Goal: Task Accomplishment & Management: Complete application form

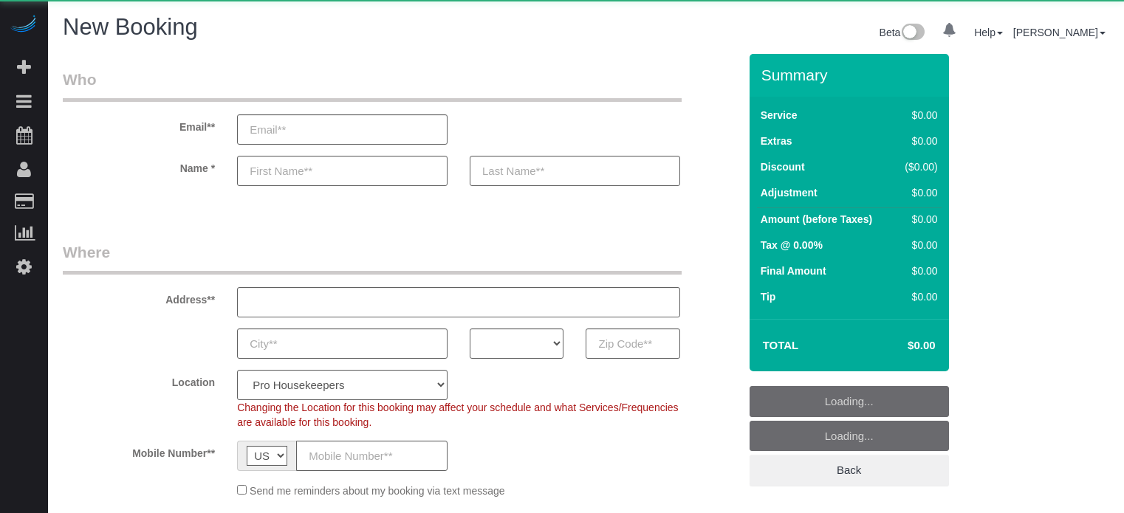
select select "number:9"
select select "4"
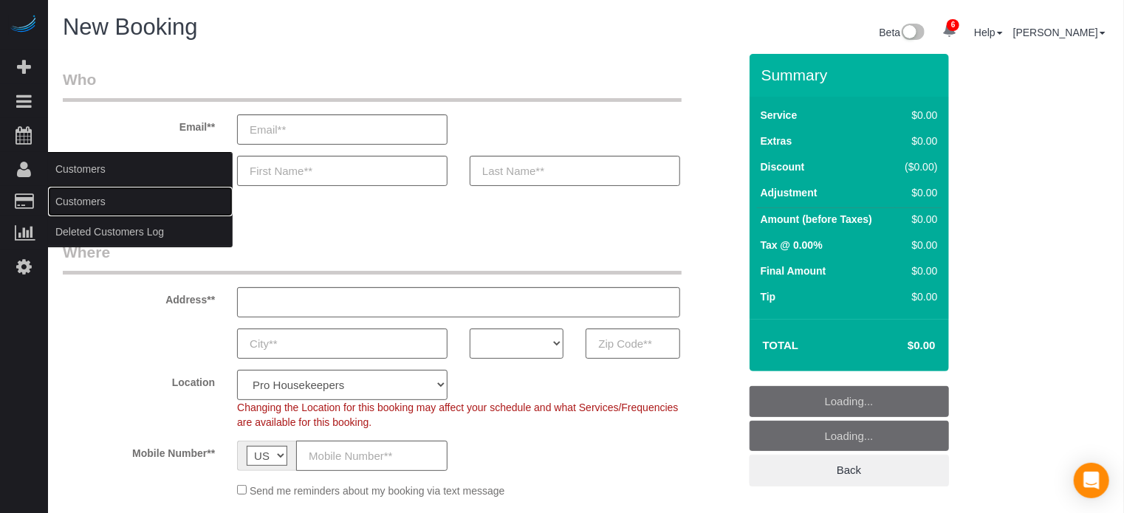
click at [87, 193] on link "Customers" at bounding box center [140, 202] width 185 height 30
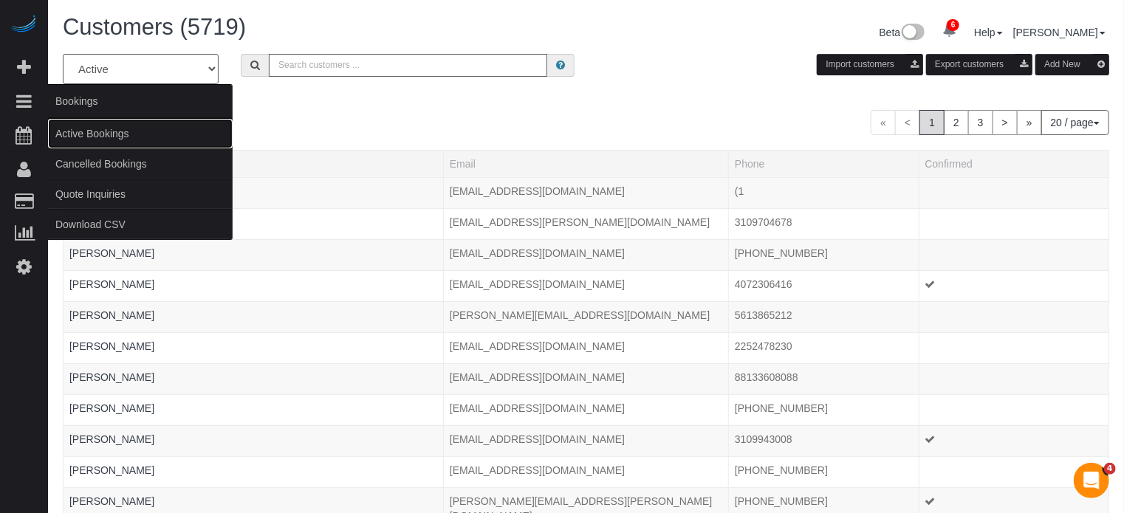
click at [85, 138] on link "Active Bookings" at bounding box center [140, 134] width 185 height 30
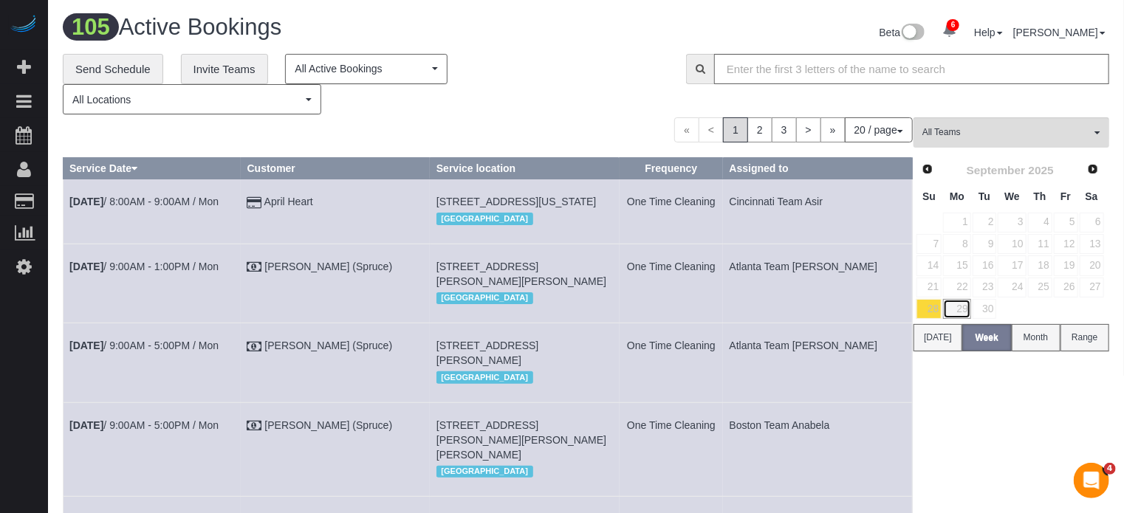
click at [959, 306] on link "29" at bounding box center [956, 309] width 27 height 20
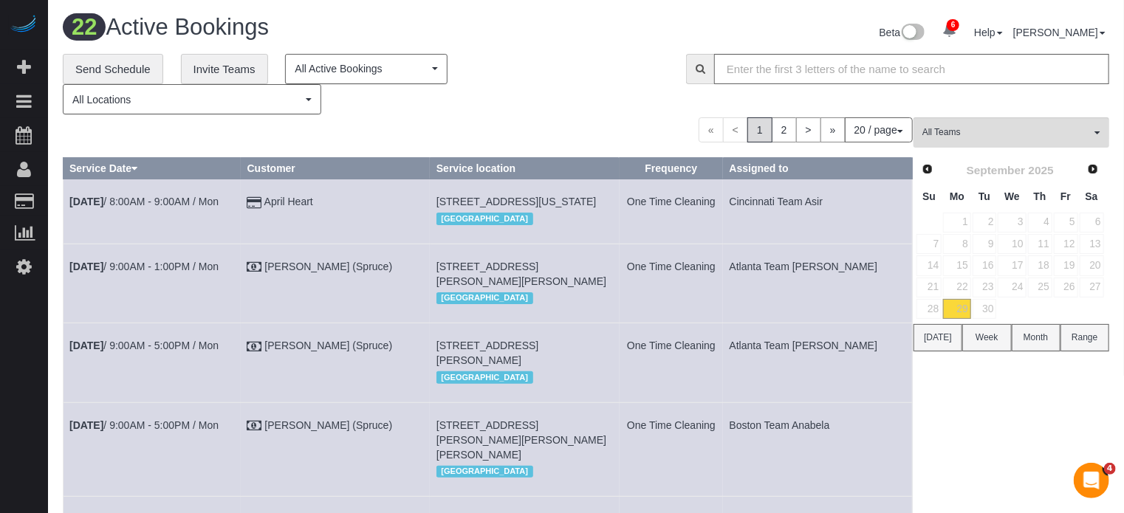
click at [505, 137] on div "« < 1 2 > » 20 / page 10 / page 20 / page 30 / page 40 / page 50 / page 100 / p…" at bounding box center [488, 129] width 850 height 25
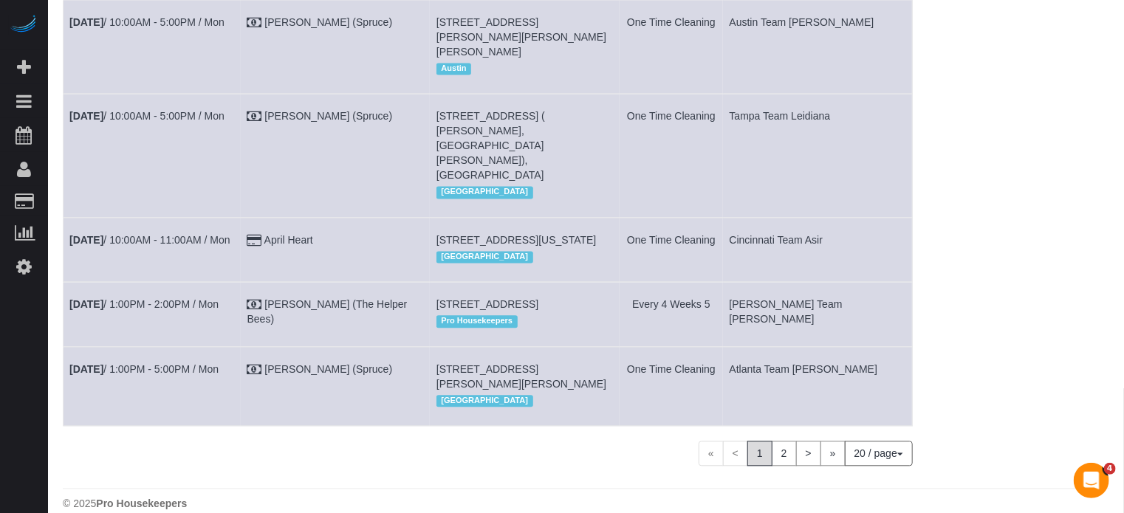
scroll to position [1404, 0]
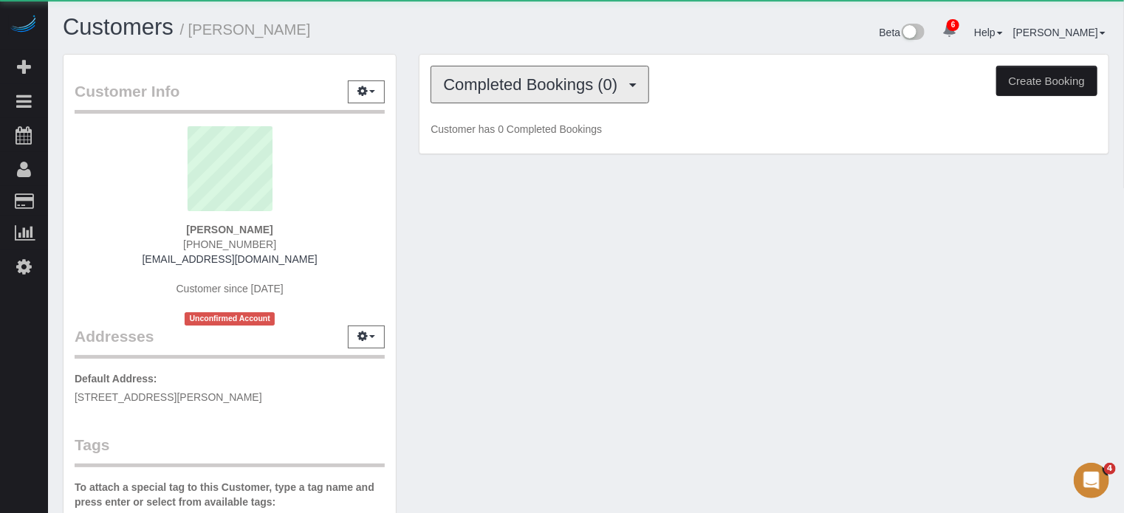
click at [574, 84] on span "Completed Bookings (0)" at bounding box center [534, 84] width 182 height 18
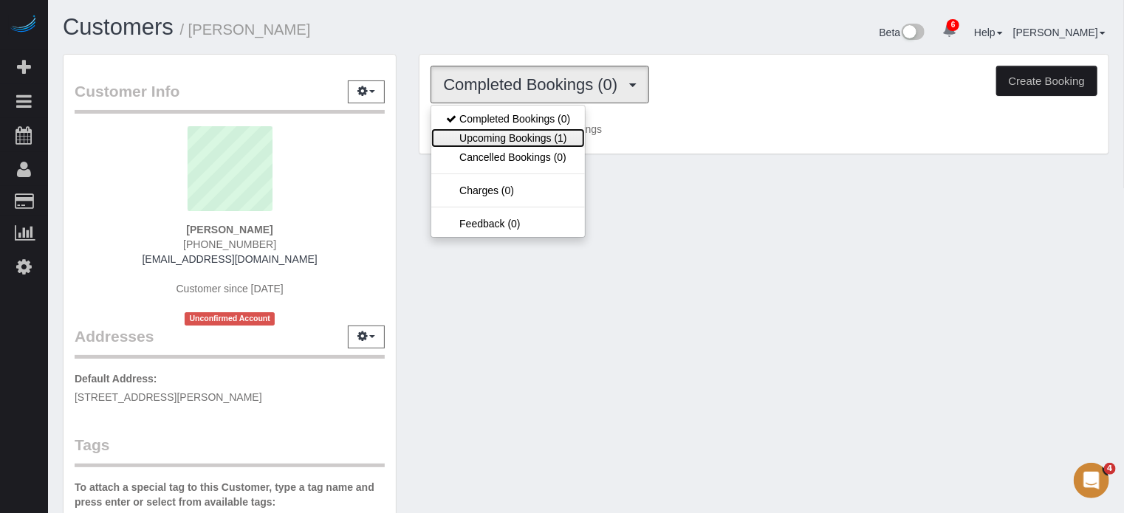
click at [562, 138] on link "Upcoming Bookings (1)" at bounding box center [508, 138] width 154 height 19
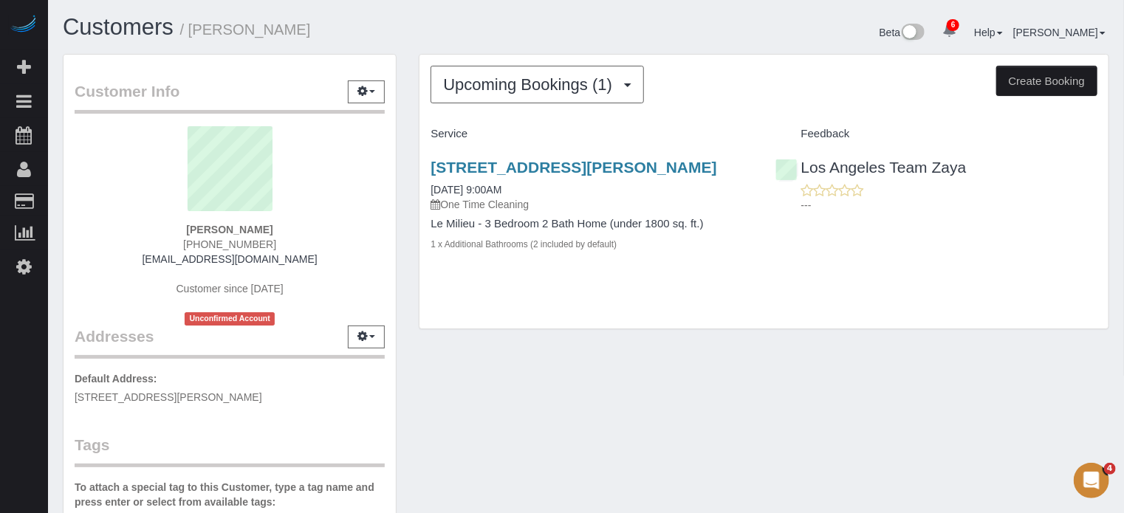
click at [412, 174] on div "Upcoming Bookings (1) Completed Bookings (0) Upcoming Bookings (1) Cancelled Bo…" at bounding box center [764, 199] width 713 height 291
click at [487, 376] on div "Customer Info Edit Contact Info Send Message Email Preferences Special Sales Ta…" at bounding box center [586, 416] width 1069 height 725
click at [601, 330] on div "Upcoming Bookings (1) Completed Bookings (0) Upcoming Bookings (1) Cancelled Bo…" at bounding box center [764, 192] width 689 height 275
click at [406, 221] on div "Customer Info Edit Contact Info Send Message Email Preferences Special Sales Ta…" at bounding box center [230, 416] width 356 height 725
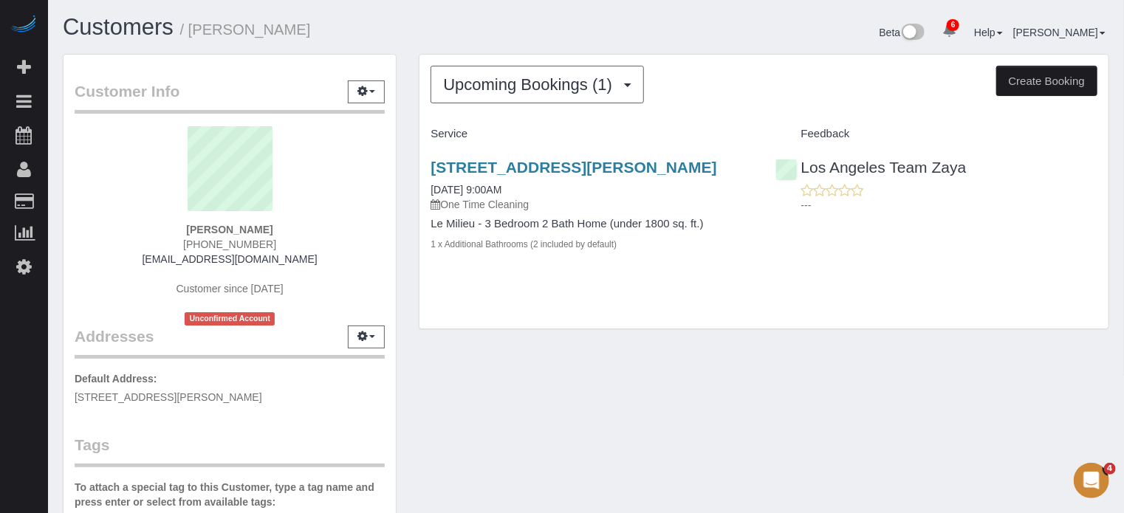
click at [406, 221] on div "Customer Info Edit Contact Info Send Message Email Preferences Special Sales Ta…" at bounding box center [230, 416] width 356 height 725
click at [406, 206] on div "Customer Info Edit Contact Info Send Message Email Preferences Special Sales Ta…" at bounding box center [230, 416] width 356 height 725
click at [406, 203] on div "Customer Info Edit Contact Info Send Message Email Preferences Special Sales Ta…" at bounding box center [230, 416] width 356 height 725
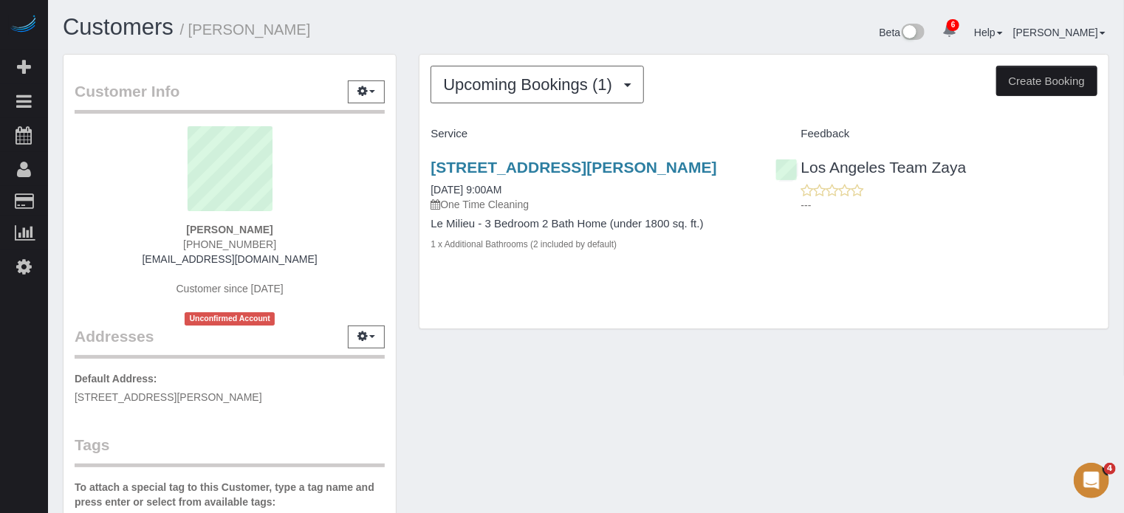
click at [406, 203] on div "Customer Info Edit Contact Info Send Message Email Preferences Special Sales Ta…" at bounding box center [230, 416] width 356 height 725
click at [407, 203] on div "Customer Info Edit Contact Info Send Message Email Preferences Special Sales Ta…" at bounding box center [230, 416] width 356 height 725
click at [407, 202] on div "Customer Info Edit Contact Info Send Message Email Preferences Special Sales Ta…" at bounding box center [230, 416] width 356 height 725
click at [406, 202] on div "Customer Info Edit Contact Info Send Message Email Preferences Special Sales Ta…" at bounding box center [230, 416] width 356 height 725
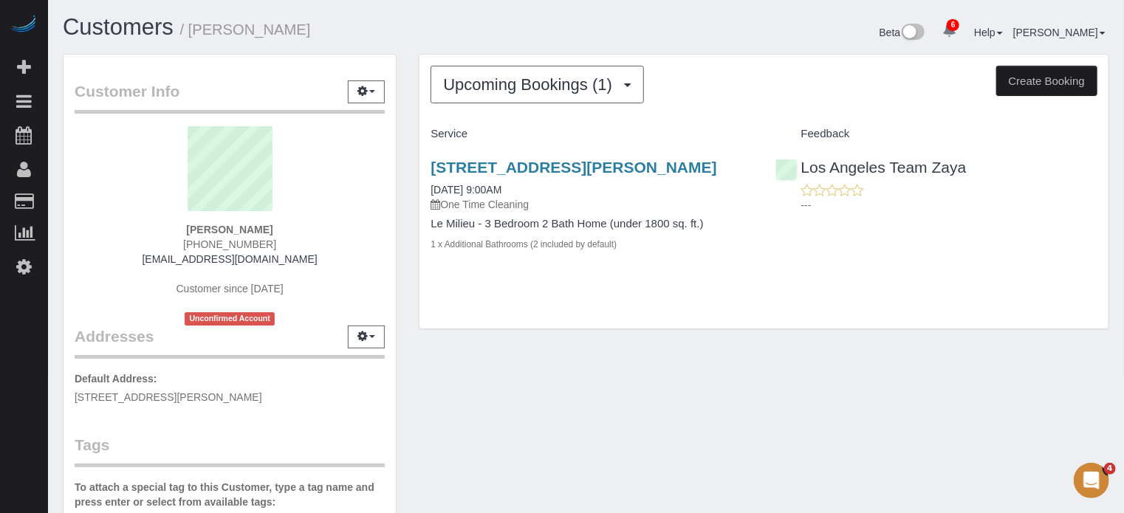
click at [406, 204] on div "Customer Info Edit Contact Info Send Message Email Preferences Special Sales Ta…" at bounding box center [230, 416] width 356 height 725
click at [405, 200] on div "Customer Info Edit Contact Info Send Message Email Preferences Special Sales Ta…" at bounding box center [230, 416] width 356 height 725
click at [405, 205] on div "Customer Info Edit Contact Info Send Message Email Preferences Special Sales Ta…" at bounding box center [230, 416] width 356 height 725
click at [403, 202] on div "Customer Info Edit Contact Info Send Message Email Preferences Special Sales Ta…" at bounding box center [230, 416] width 356 height 725
click at [405, 208] on div "Customer Info Edit Contact Info Send Message Email Preferences Special Sales Ta…" at bounding box center [230, 416] width 356 height 725
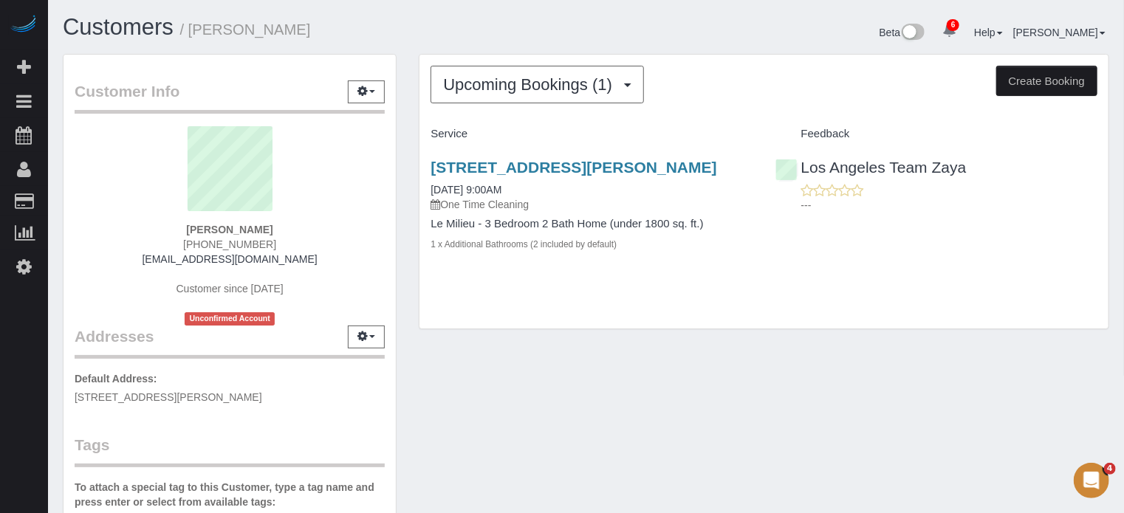
click at [405, 205] on div "Customer Info Edit Contact Info Send Message Email Preferences Special Sales Ta…" at bounding box center [230, 416] width 356 height 725
drag, startPoint x: 185, startPoint y: 222, endPoint x: 332, endPoint y: 259, distance: 151.6
click at [332, 259] on div "Laura Sandoyan (626) 205-0701 lorasandoyan@gmail.com Customer since 2025 Unconf…" at bounding box center [230, 225] width 310 height 199
drag, startPoint x: 299, startPoint y: 258, endPoint x: 171, endPoint y: 234, distance: 130.0
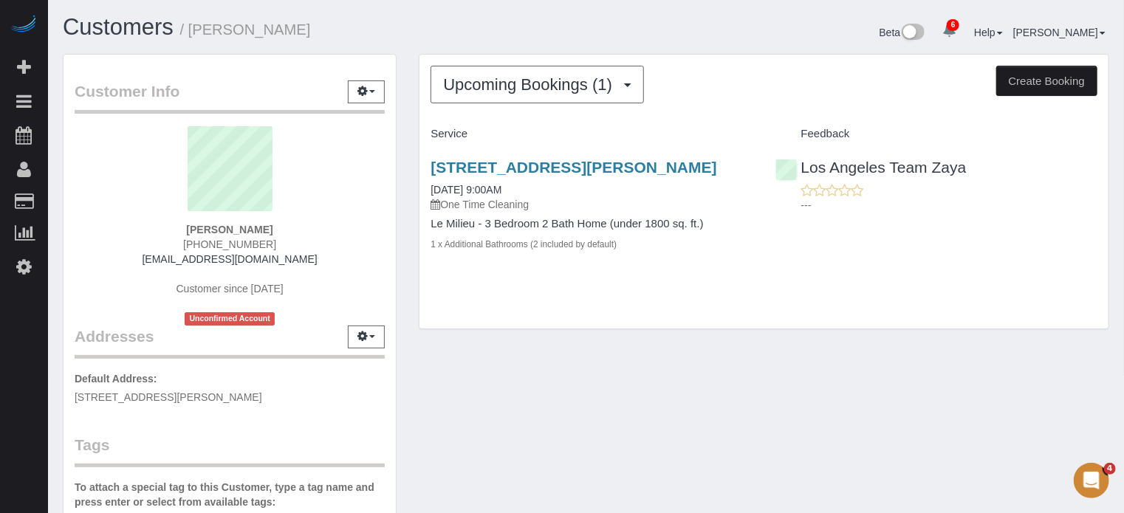
click at [171, 234] on div "Laura Sandoyan (626) 205-0701 lorasandoyan@gmail.com Customer since 2025 Unconf…" at bounding box center [230, 225] width 310 height 199
click at [171, 230] on div "Laura Sandoyan (626) 205-0701 lorasandoyan@gmail.com Customer since 2025 Unconf…" at bounding box center [230, 225] width 310 height 199
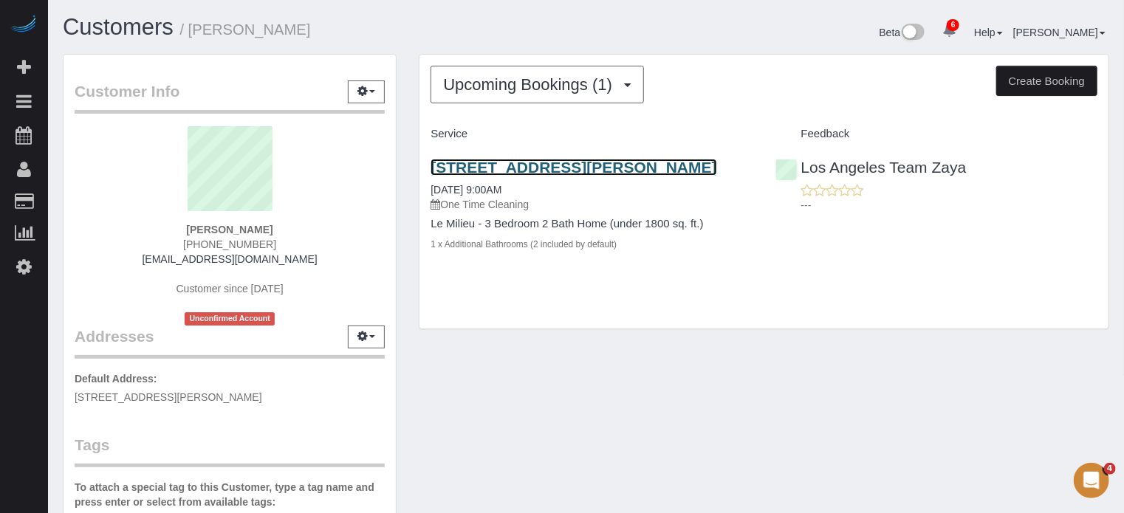
click at [468, 176] on link "357 Harvey Drive, Apt/Suite 103, Glendale, Ca 91206, Glendale, CA 91206" at bounding box center [574, 167] width 286 height 17
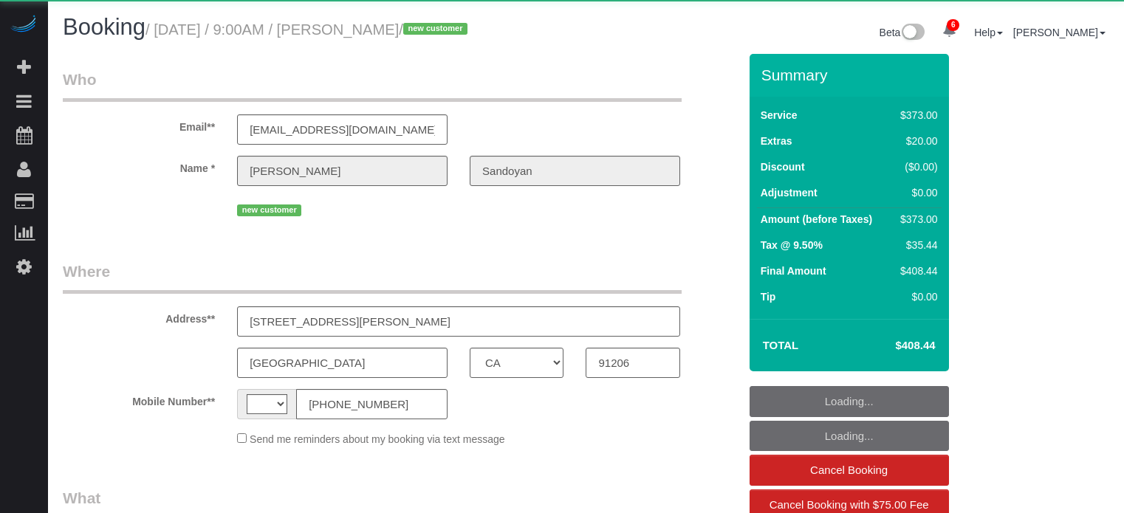
select select "CA"
select select "string:[GEOGRAPHIC_DATA]"
select select "object:889"
select select "6"
select select "number:9"
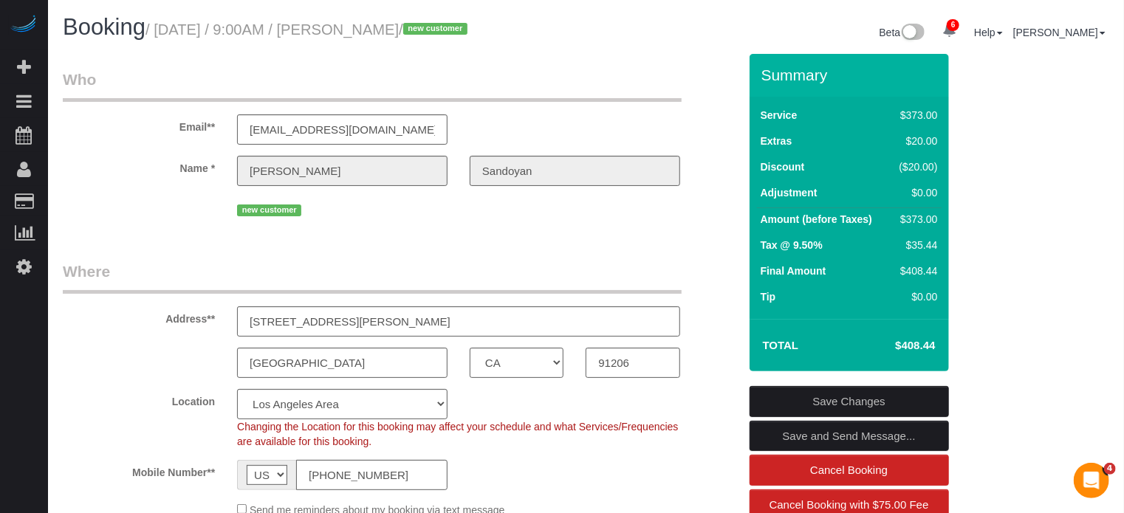
click at [518, 227] on fieldset "Who Email** lorasandoyan@gmail.com Name * Laura Sandoyan new customer" at bounding box center [401, 150] width 676 height 163
click at [703, 308] on div "Address** 357 Harvey Drive, Apt/Suite 103, Glendale, CA 91206" at bounding box center [401, 299] width 698 height 76
click at [202, 267] on legend "Where" at bounding box center [372, 277] width 619 height 33
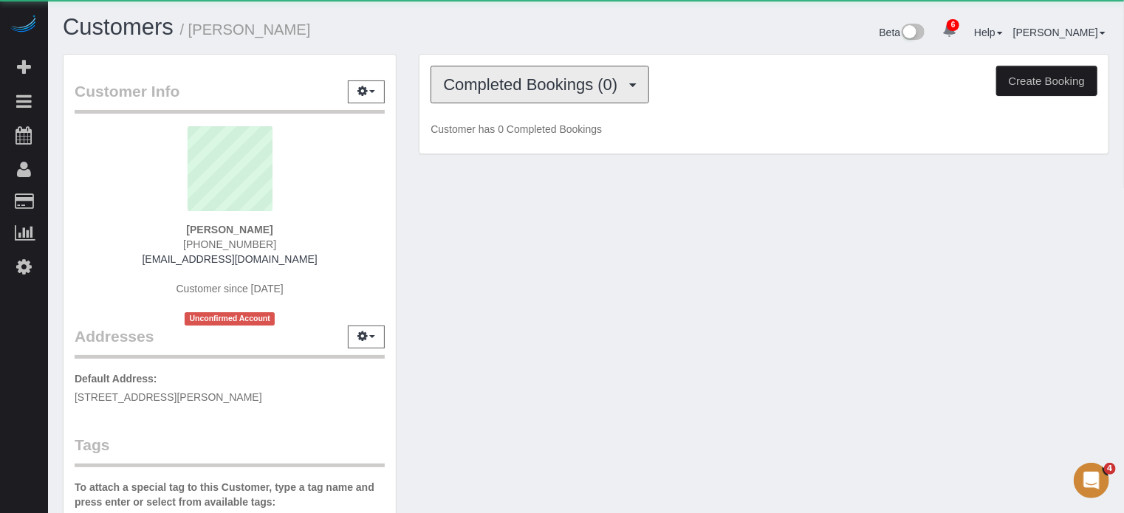
click at [530, 79] on span "Completed Bookings (0)" at bounding box center [534, 84] width 182 height 18
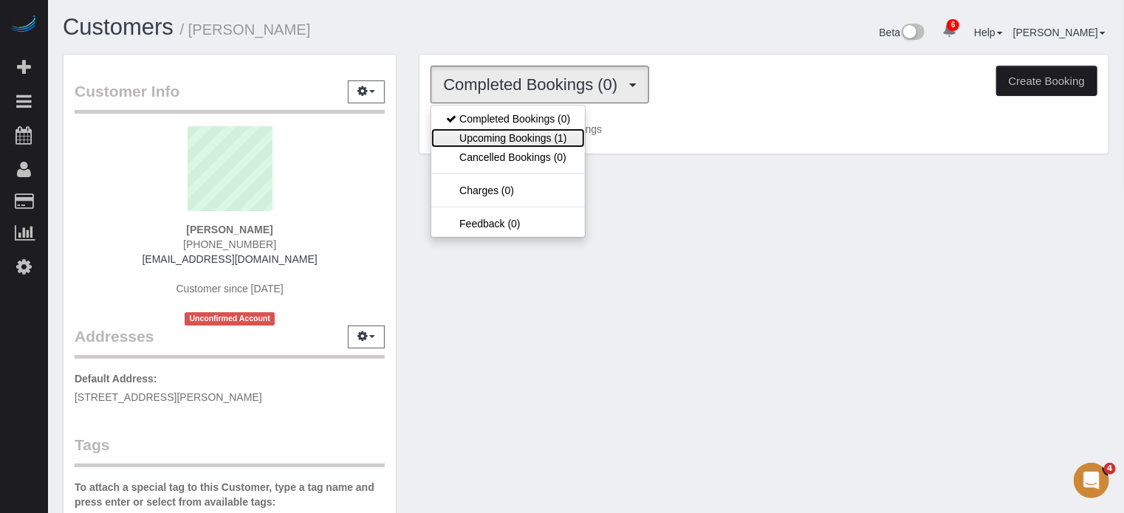
click at [511, 135] on link "Upcoming Bookings (1)" at bounding box center [508, 138] width 154 height 19
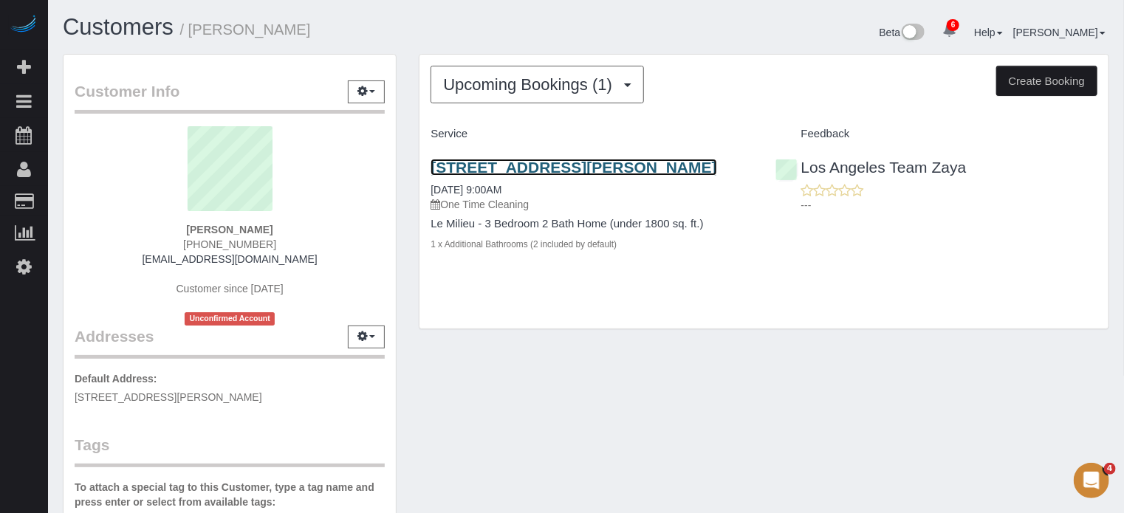
click at [607, 174] on link "357 Harvey Drive, Apt/Suite 103, Glendale, Ca 91206, Glendale, CA 91206" at bounding box center [574, 167] width 286 height 17
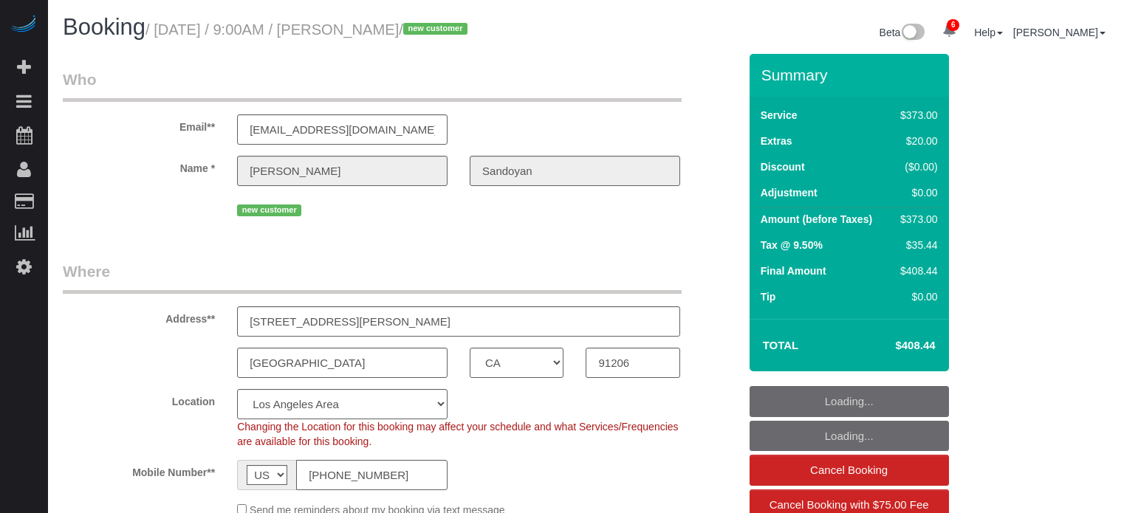
select select "CA"
select select "6"
select select "number:9"
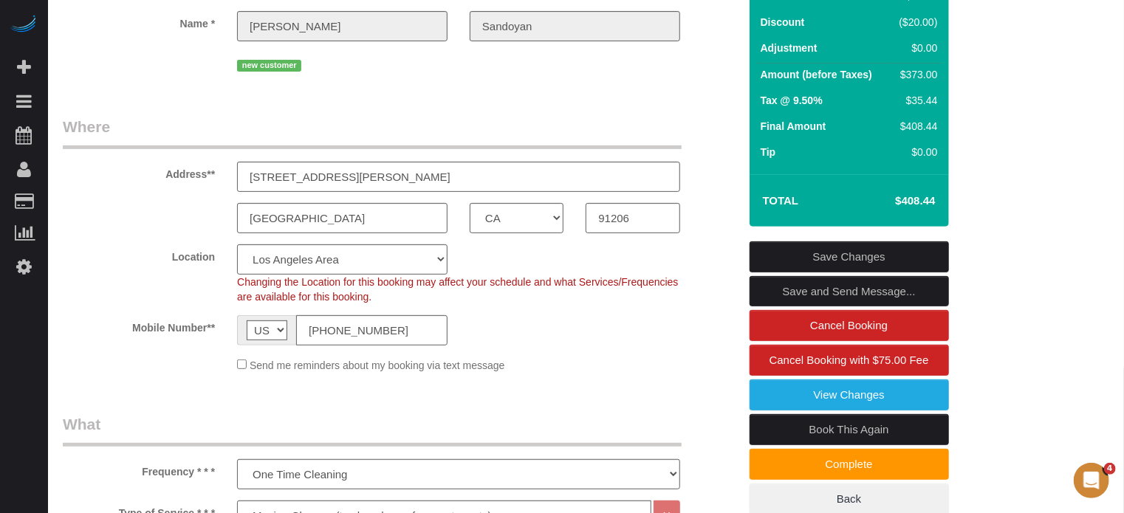
scroll to position [100, 0]
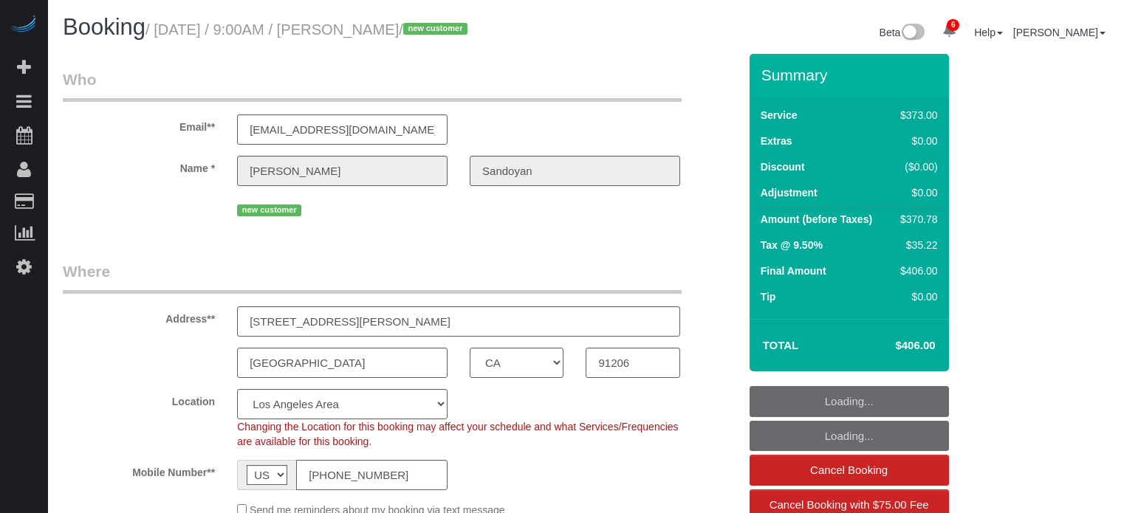
select select "CA"
select select "6"
select select "number:9"
select select "object:889"
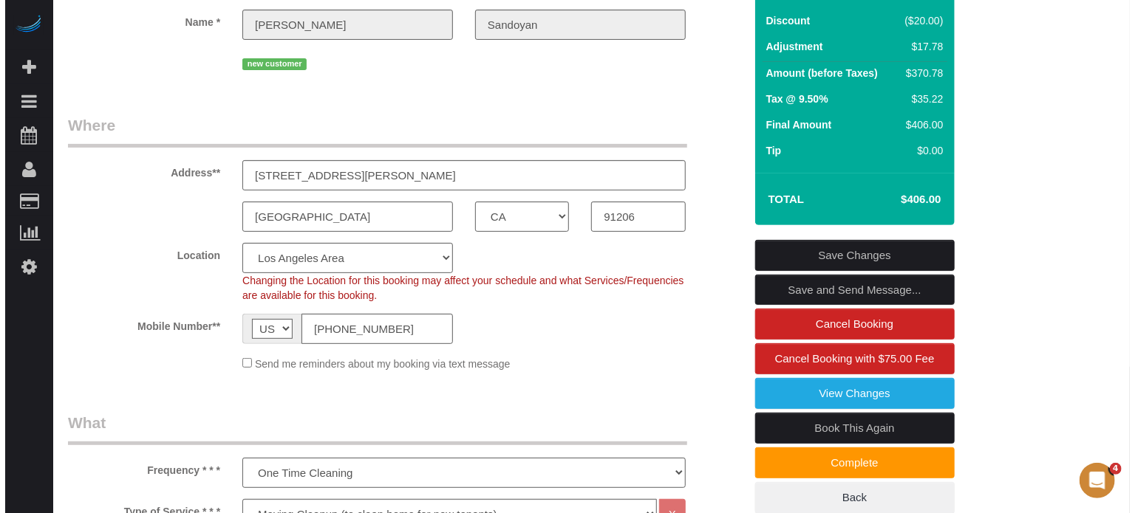
scroll to position [148, 0]
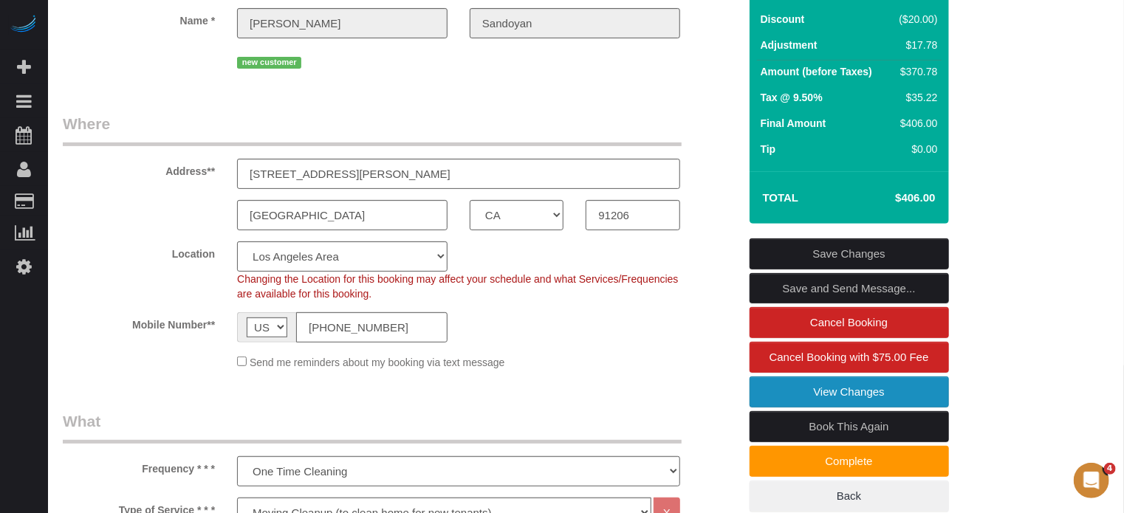
click at [756, 385] on link "View Changes" at bounding box center [849, 392] width 199 height 31
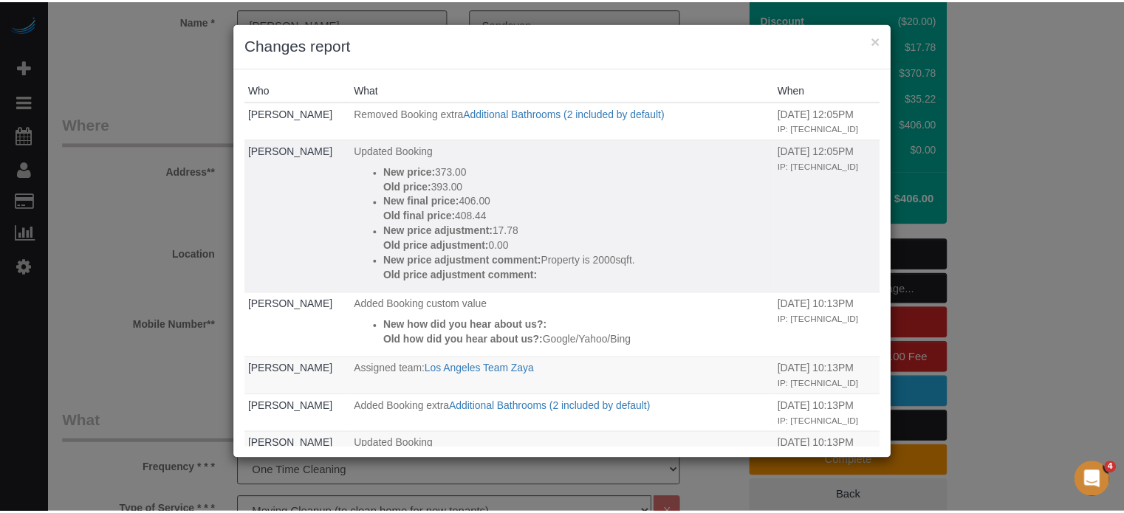
scroll to position [0, 0]
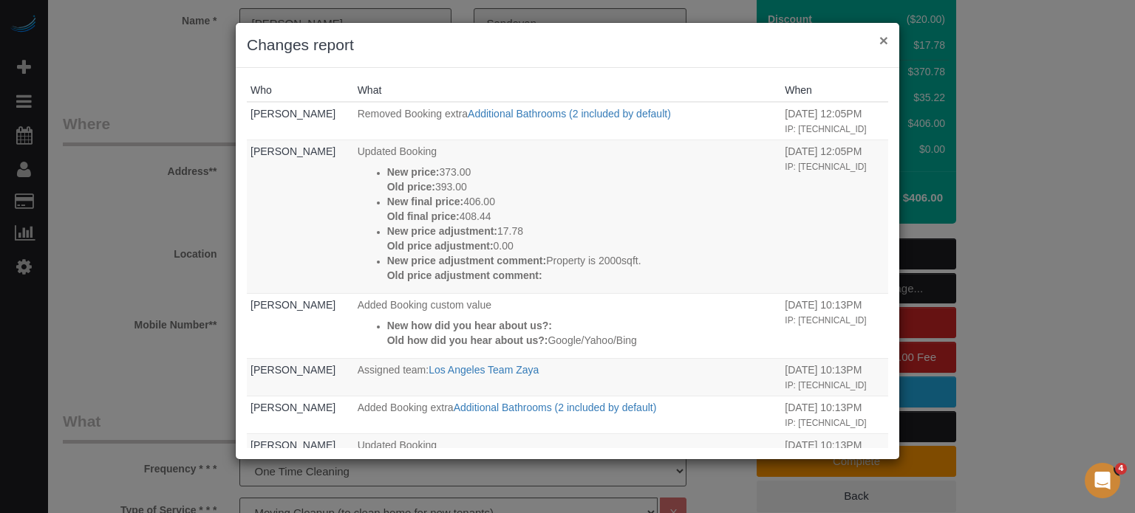
click at [882, 43] on button "×" at bounding box center [883, 41] width 9 height 16
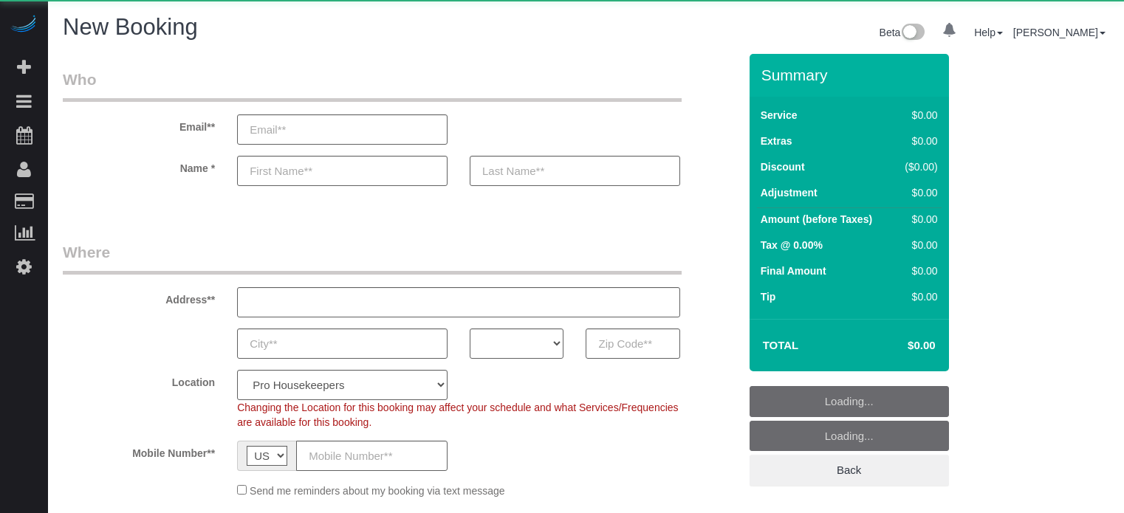
select select "number:9"
select select "4"
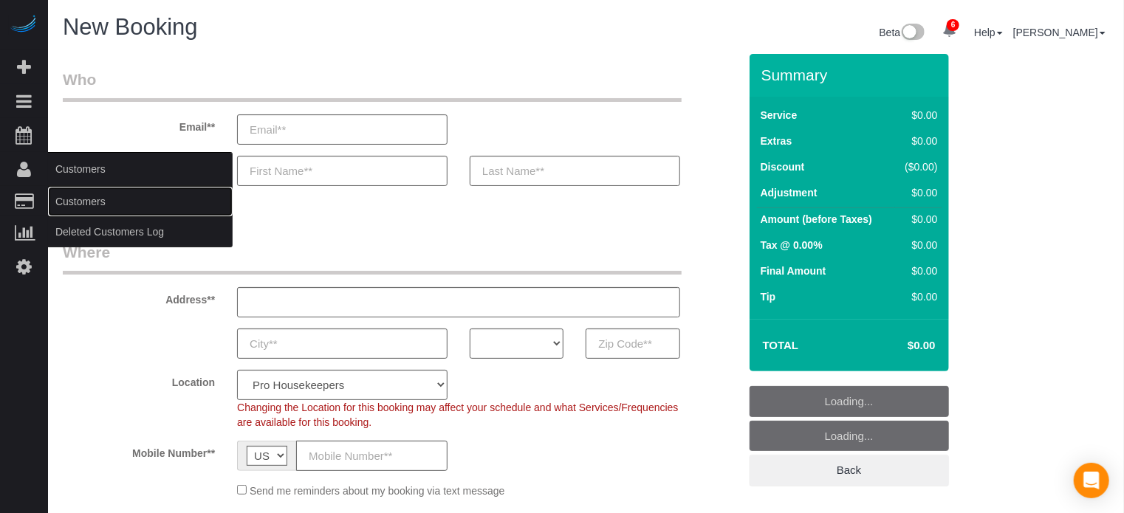
click at [69, 201] on link "Customers" at bounding box center [140, 202] width 185 height 30
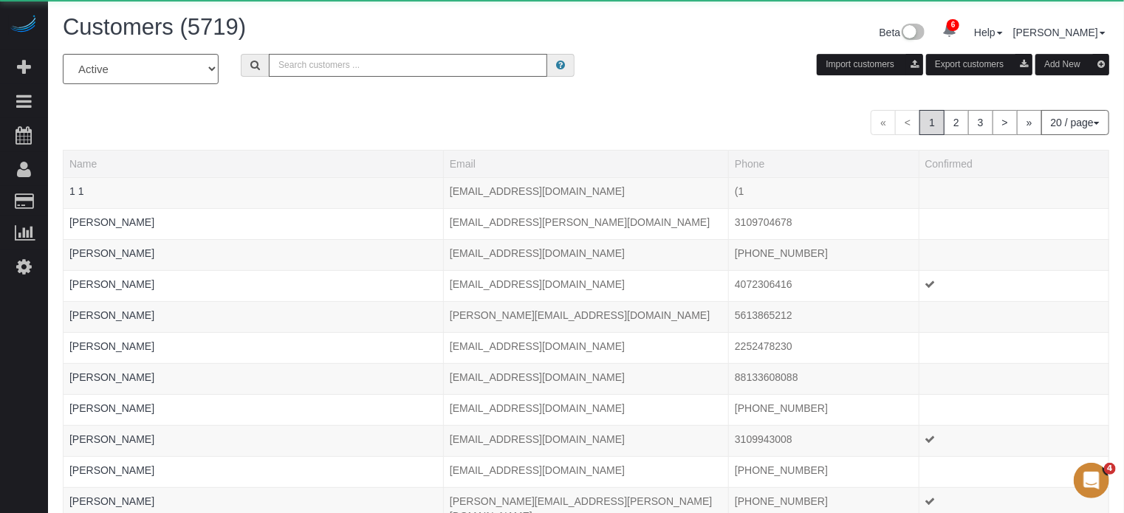
click at [327, 65] on input "text" at bounding box center [408, 65] width 279 height 23
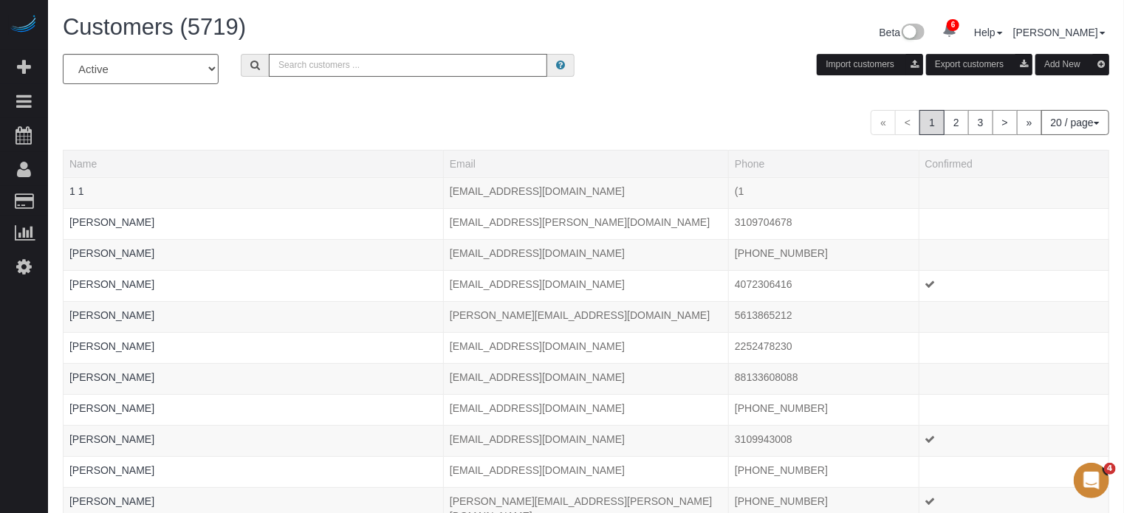
paste input "ericaweb9@aol.com"
type input "ericaweb9@aol.com"
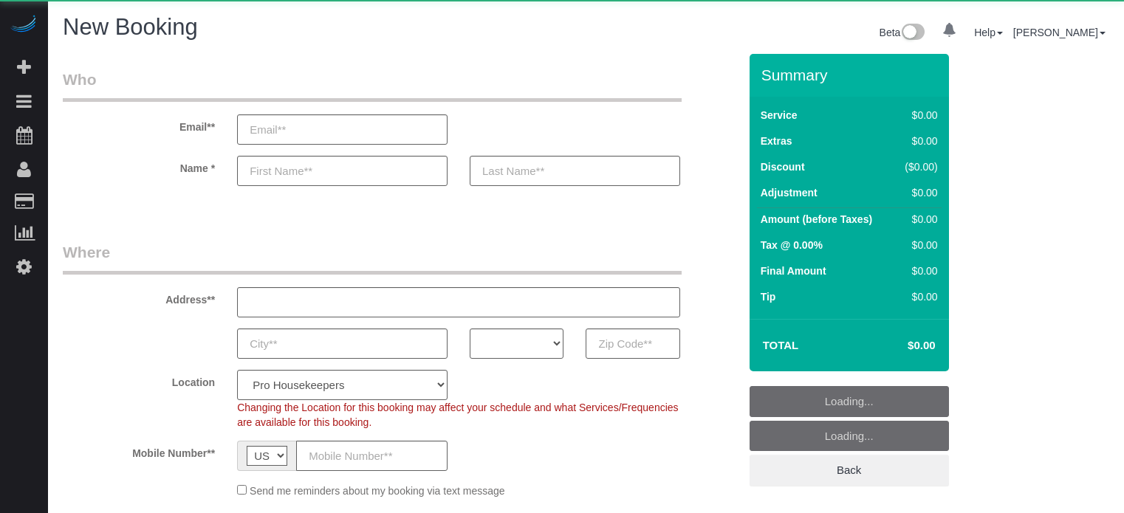
select select "number:9"
select select "object:1274"
select select "4"
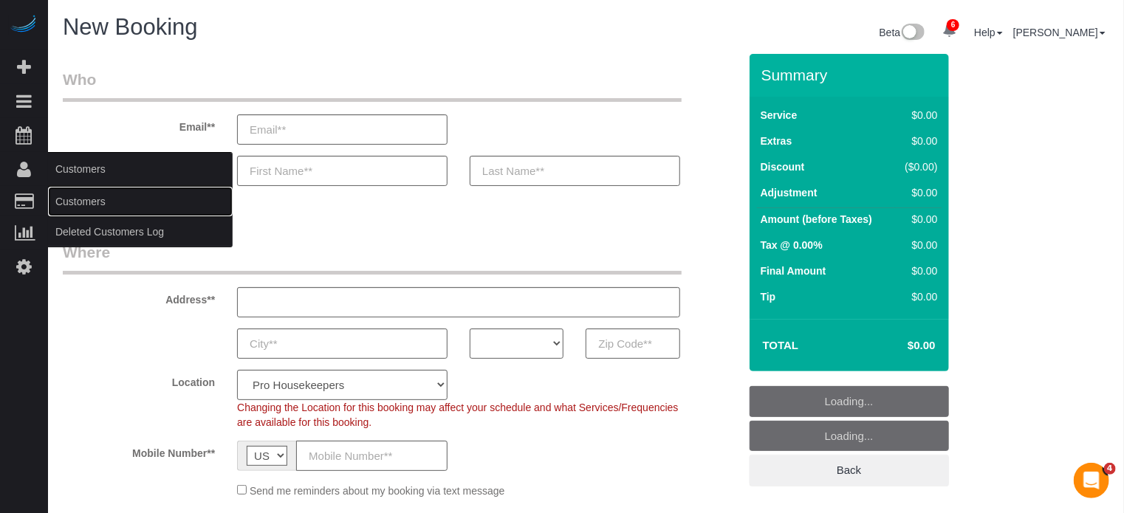
drag, startPoint x: 75, startPoint y: 199, endPoint x: 100, endPoint y: 188, distance: 27.9
click at [75, 199] on link "Customers" at bounding box center [140, 202] width 185 height 30
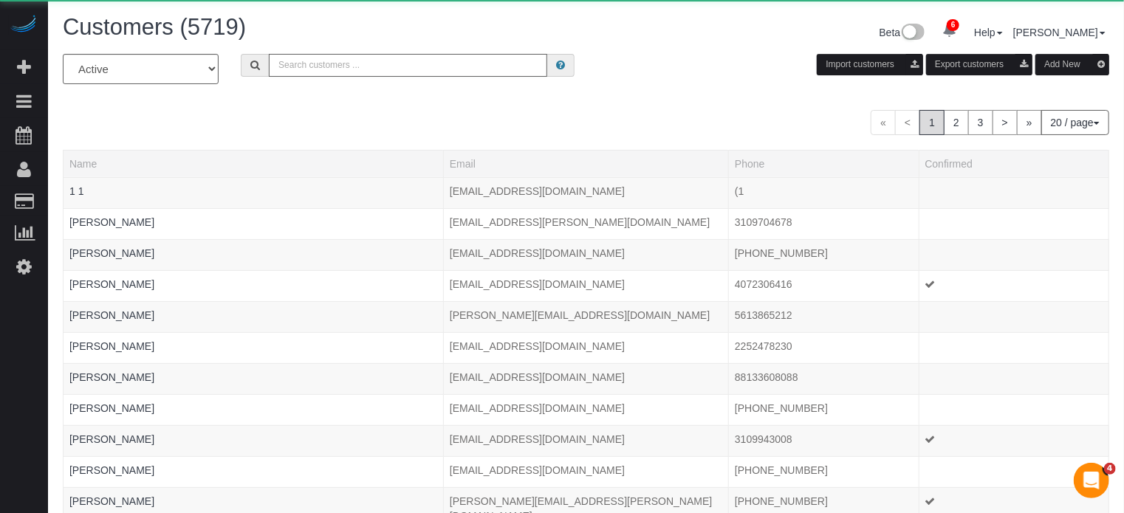
click at [377, 64] on input "text" at bounding box center [408, 65] width 279 height 23
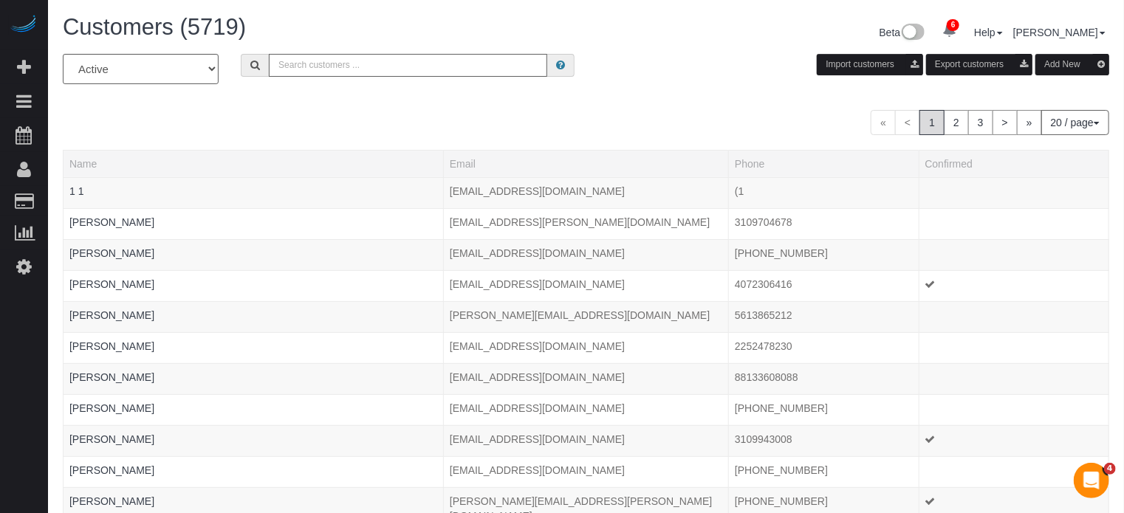
paste input "nupur.patel45@gmail.com"
type input "nupur.patel45@gmail.com"
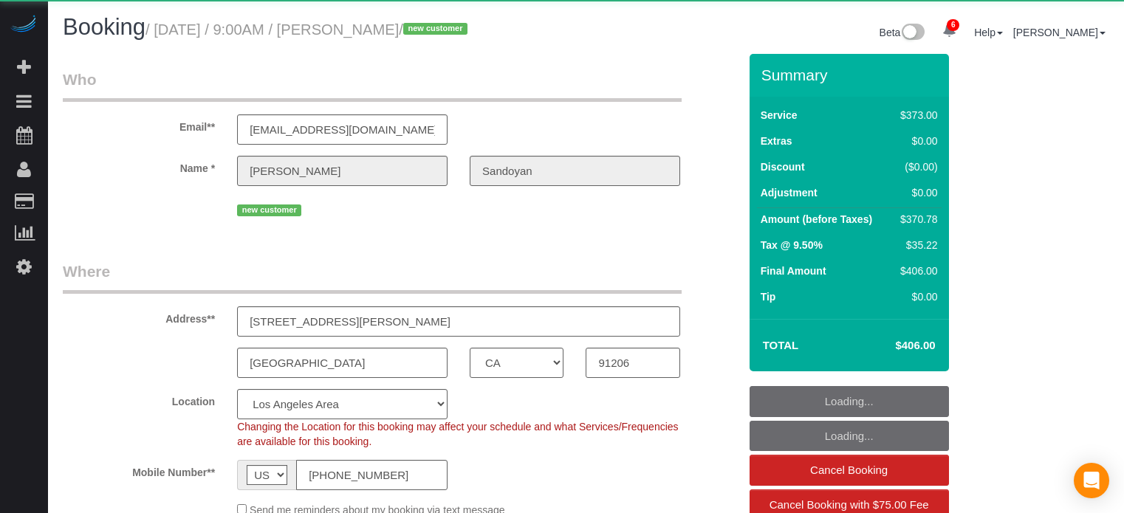
select select "CA"
select select "6"
select select "number:9"
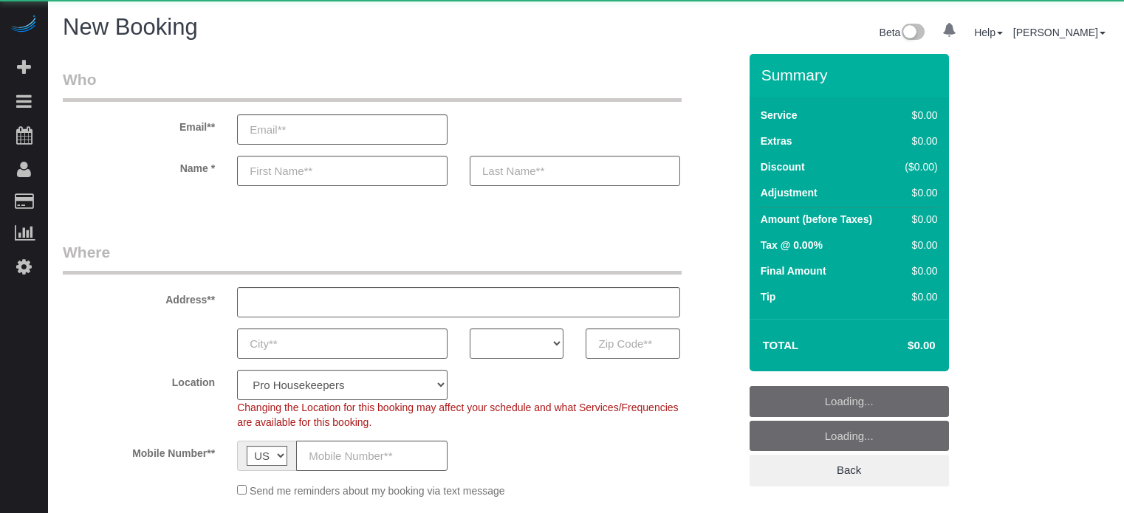
select select "number:9"
select select "object:1091"
select select "4"
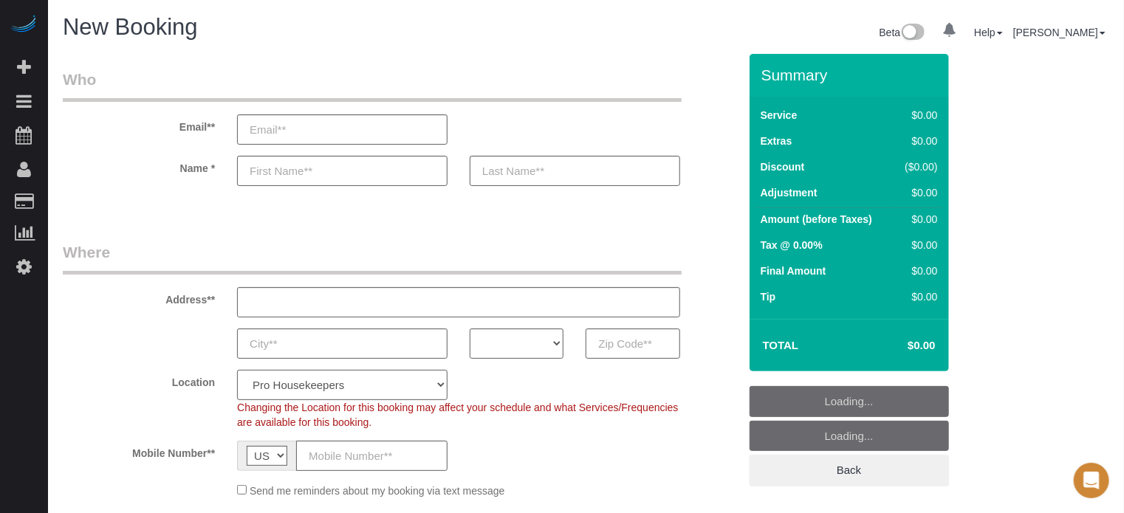
click at [389, 380] on select "Pro Housekeepers [GEOGRAPHIC_DATA] [GEOGRAPHIC_DATA] [GEOGRAPHIC_DATA] [GEOGRAP…" at bounding box center [342, 385] width 211 height 30
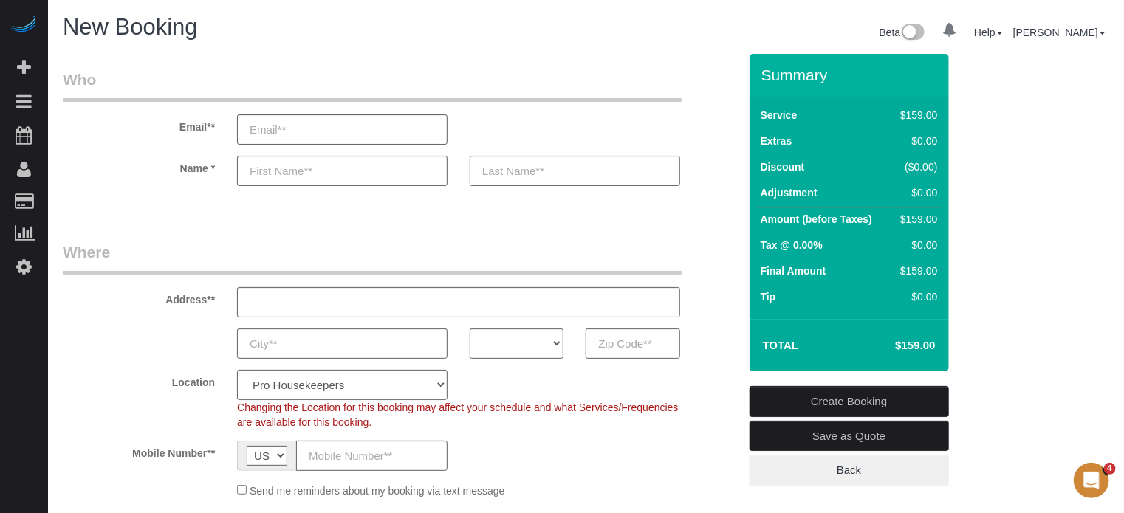
select select "3"
click at [237, 370] on select "Pro Housekeepers [GEOGRAPHIC_DATA] [GEOGRAPHIC_DATA] [GEOGRAPHIC_DATA] [GEOGRAP…" at bounding box center [342, 385] width 211 height 30
select select "object:1229"
click at [550, 338] on select "AK AL AR AZ CA CO CT DC DE [GEOGRAPHIC_DATA] [GEOGRAPHIC_DATA] HI IA ID IL IN K…" at bounding box center [517, 344] width 94 height 30
select select "228"
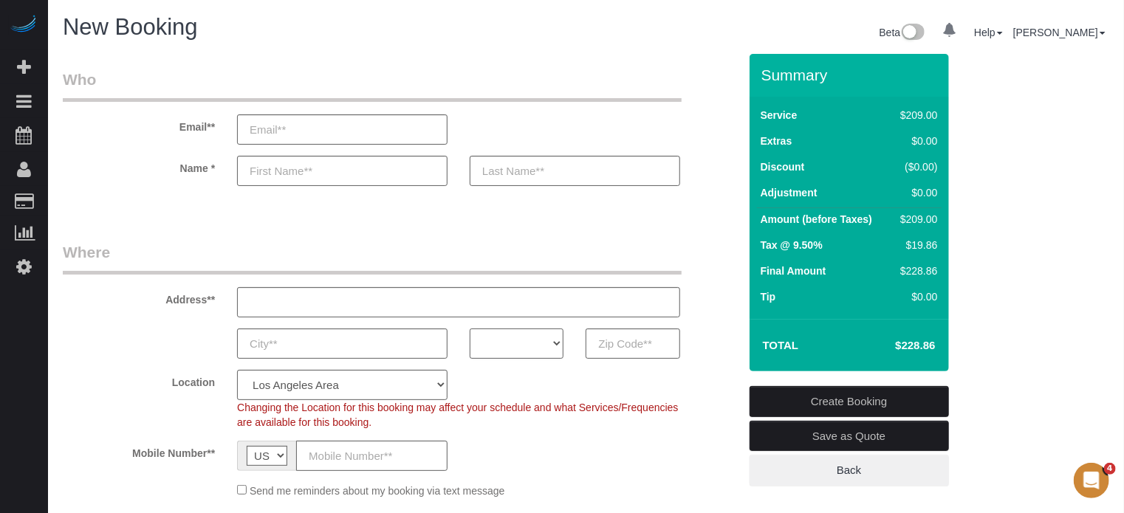
select select "CA"
click at [470, 329] on select "AK AL AR AZ CA CO CT DC DE [GEOGRAPHIC_DATA] [GEOGRAPHIC_DATA] HI IA ID IL IN K…" at bounding box center [517, 344] width 94 height 30
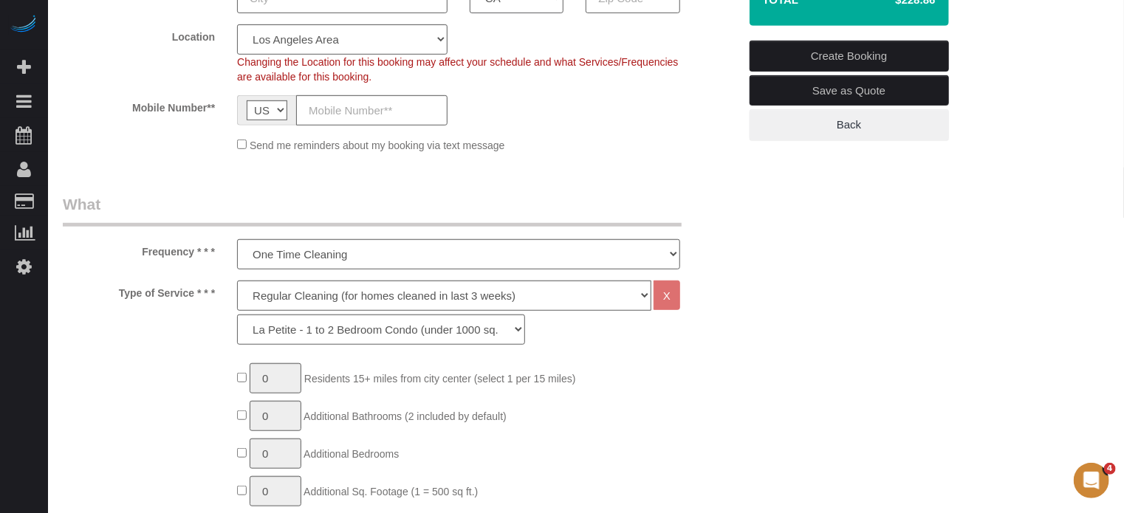
scroll to position [369, 0]
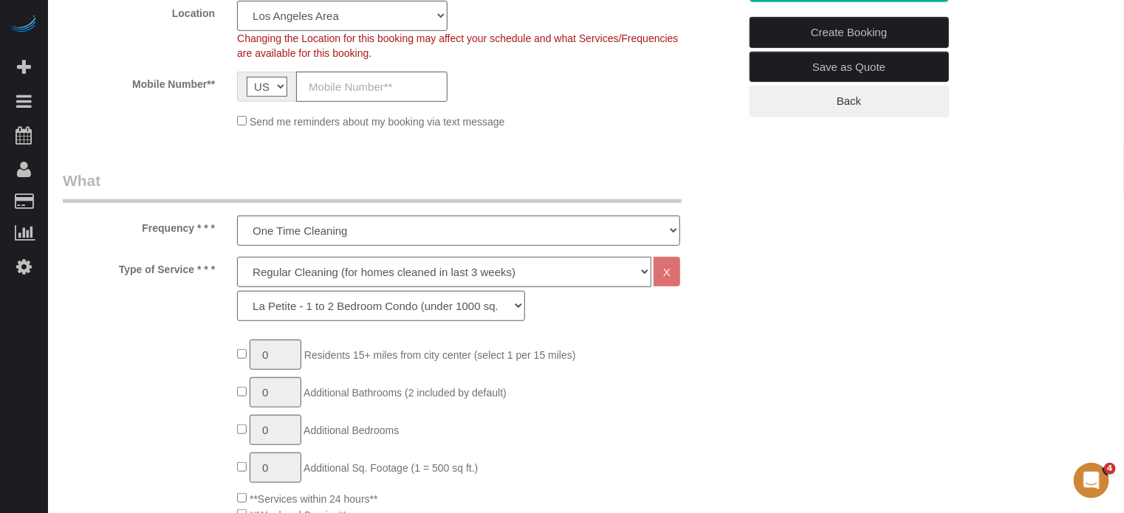
click at [336, 284] on select "Deep Cleaning (for homes that have not been cleaned in 3+ weeks) Spruce Regular…" at bounding box center [444, 272] width 414 height 30
select select "6"
click at [237, 257] on select "Deep Cleaning (for homes that have not been cleaned in 3+ weeks) Spruce Regular…" at bounding box center [444, 272] width 414 height 30
click at [306, 307] on select "La Petite - 1 to 2 Bedroom Condo (under 1000 sq. ft.) La Petite II - 2 Bedroom …" at bounding box center [381, 306] width 288 height 30
select select "266"
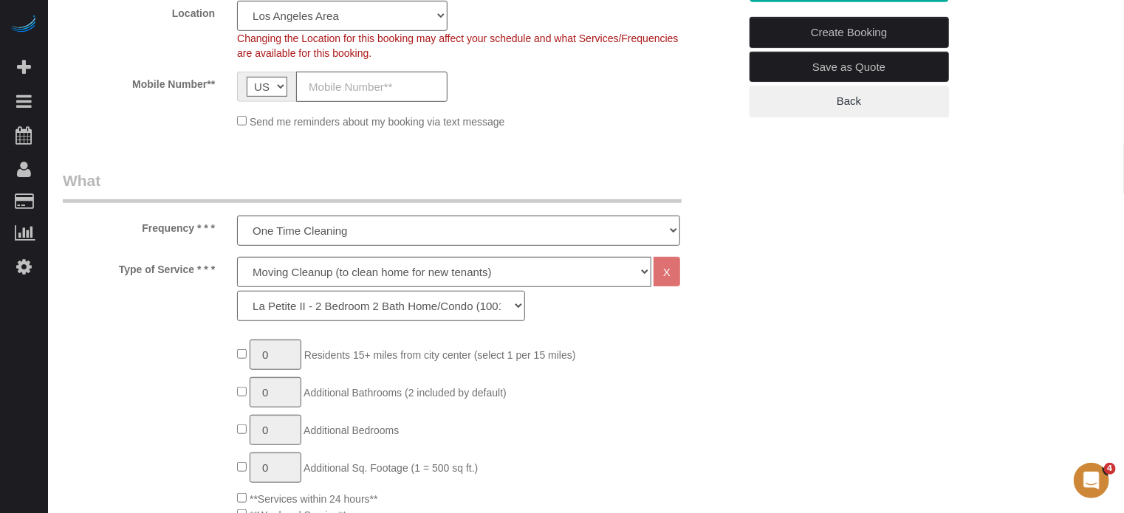
click at [237, 291] on select "La Petite - 1 to 2 Bedroom Condo (under 1000 sq. ft.) La Petite II - 2 Bedroom …" at bounding box center [381, 306] width 288 height 30
type input "1"
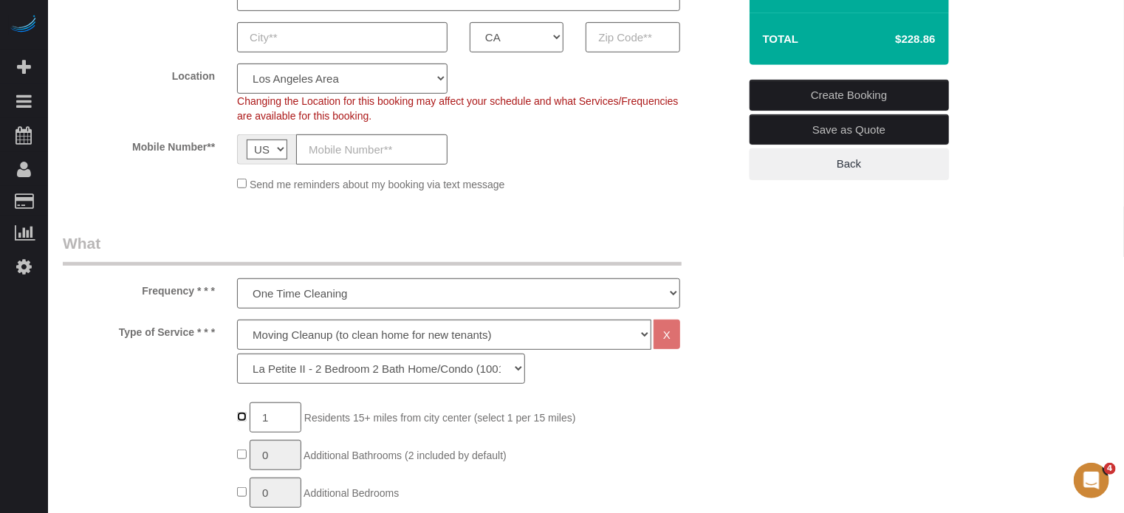
scroll to position [222, 0]
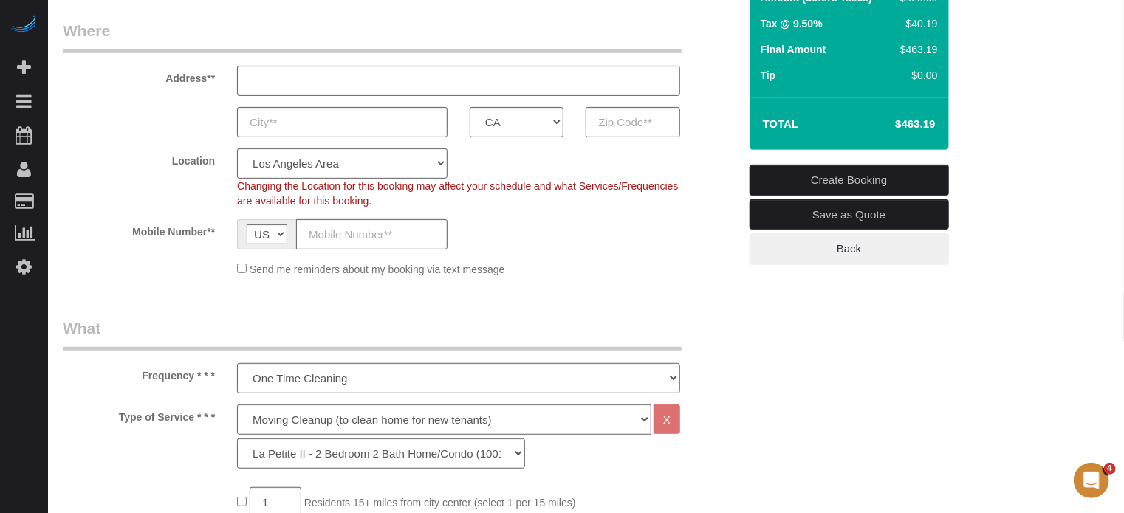
click at [916, 126] on h4 "$463.19" at bounding box center [893, 124] width 84 height 13
copy div "$463.19 Create Booking Save as Quote Back"
